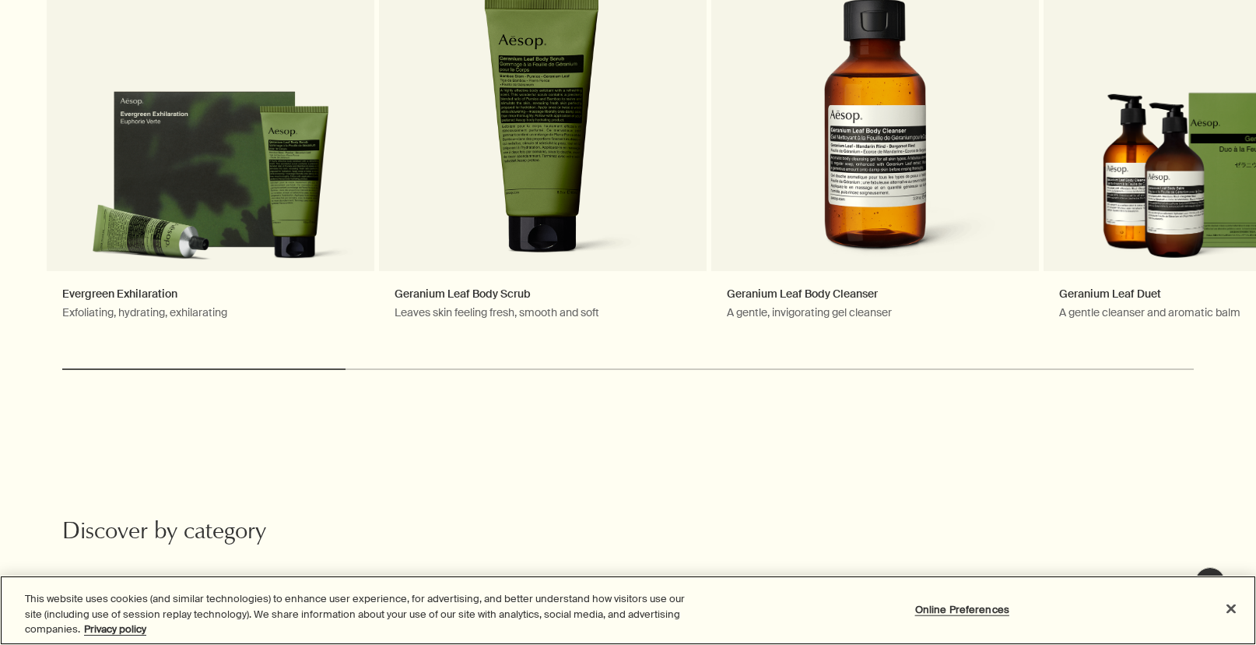
scroll to position [900, 0]
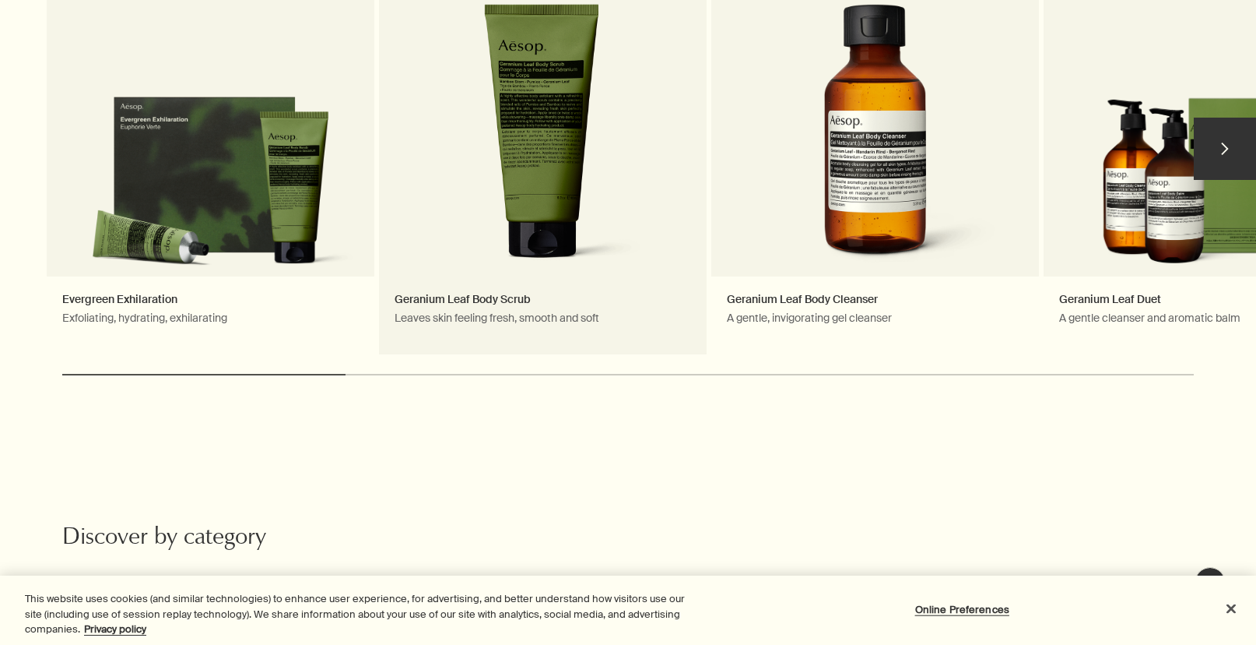
click at [564, 132] on link "Geranium Leaf Body Scrub Leaves skin feeling fresh, smooth and soft" at bounding box center [543, 155] width 328 height 397
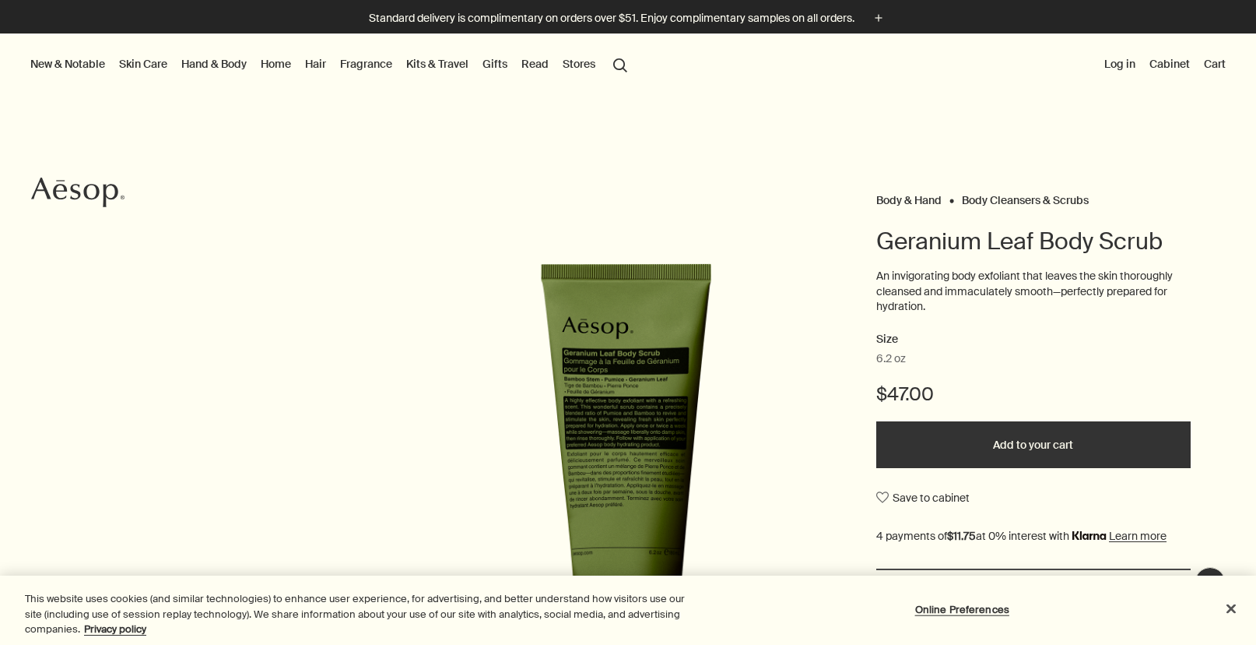
click at [964, 451] on button "Add to your cart" at bounding box center [1033, 444] width 314 height 47
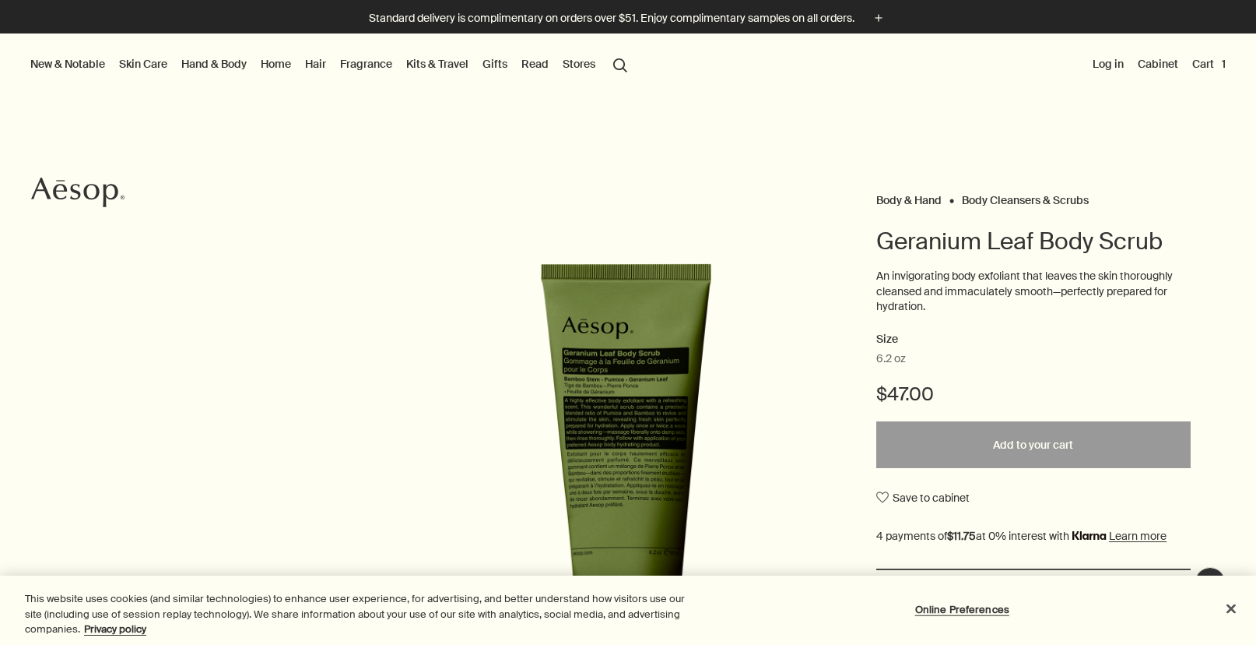
click at [1204, 62] on button "Cart 1" at bounding box center [1209, 64] width 40 height 20
